Goal: Transaction & Acquisition: Book appointment/travel/reservation

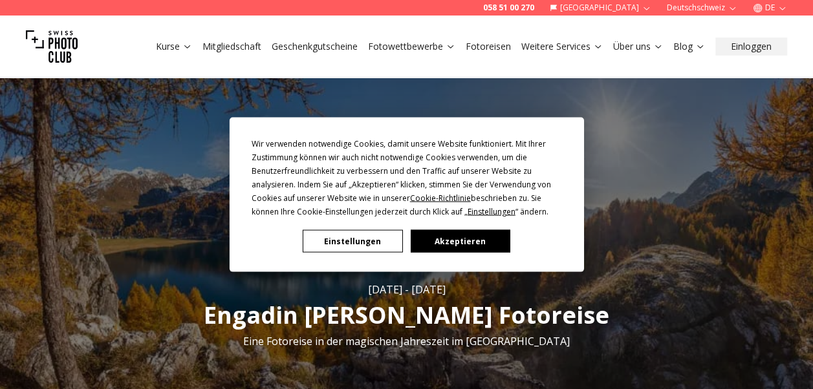
click at [348, 238] on button "Einstellungen" at bounding box center [353, 241] width 100 height 23
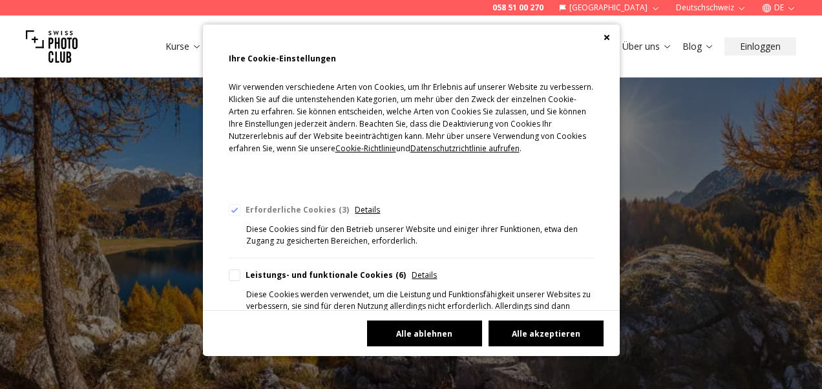
click at [390, 332] on button "Alle ablehnen" at bounding box center [424, 334] width 115 height 26
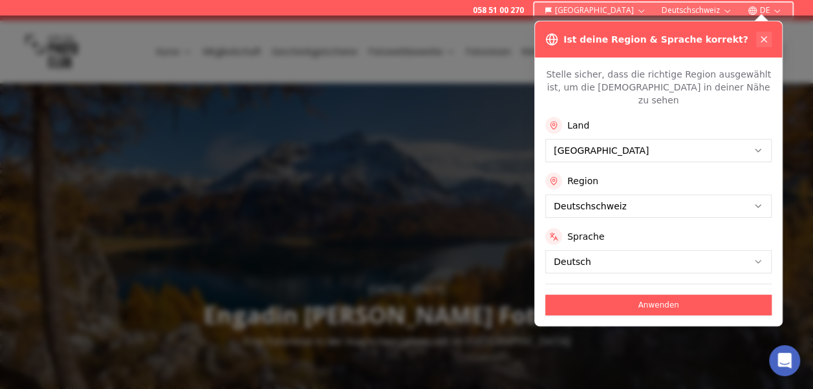
click at [762, 37] on icon at bounding box center [763, 39] width 5 height 5
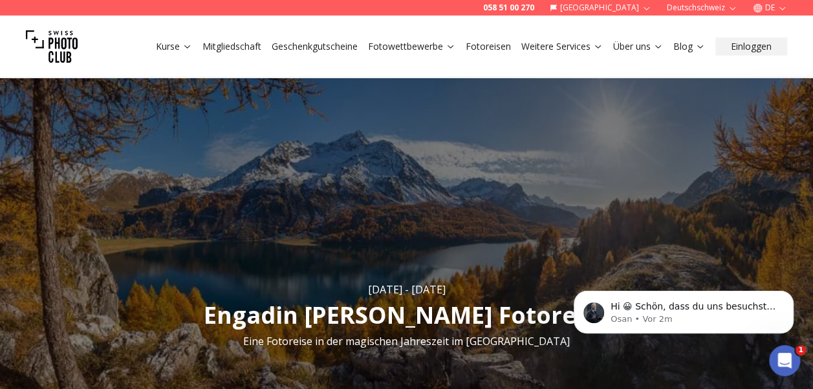
click at [486, 43] on link "Fotoreisen" at bounding box center [487, 46] width 45 height 13
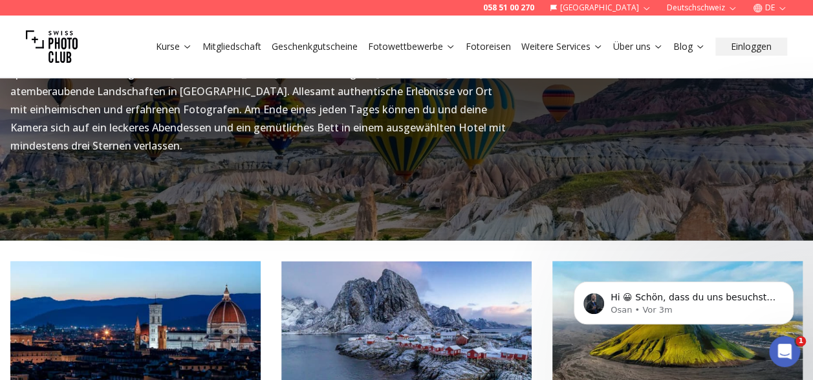
scroll to position [1164, 0]
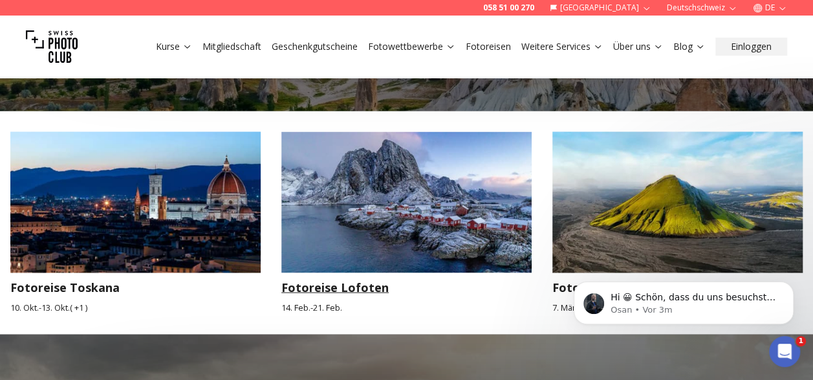
click at [340, 277] on h3 "Fotoreise Lofoten" at bounding box center [406, 286] width 250 height 18
